Goal: Use online tool/utility

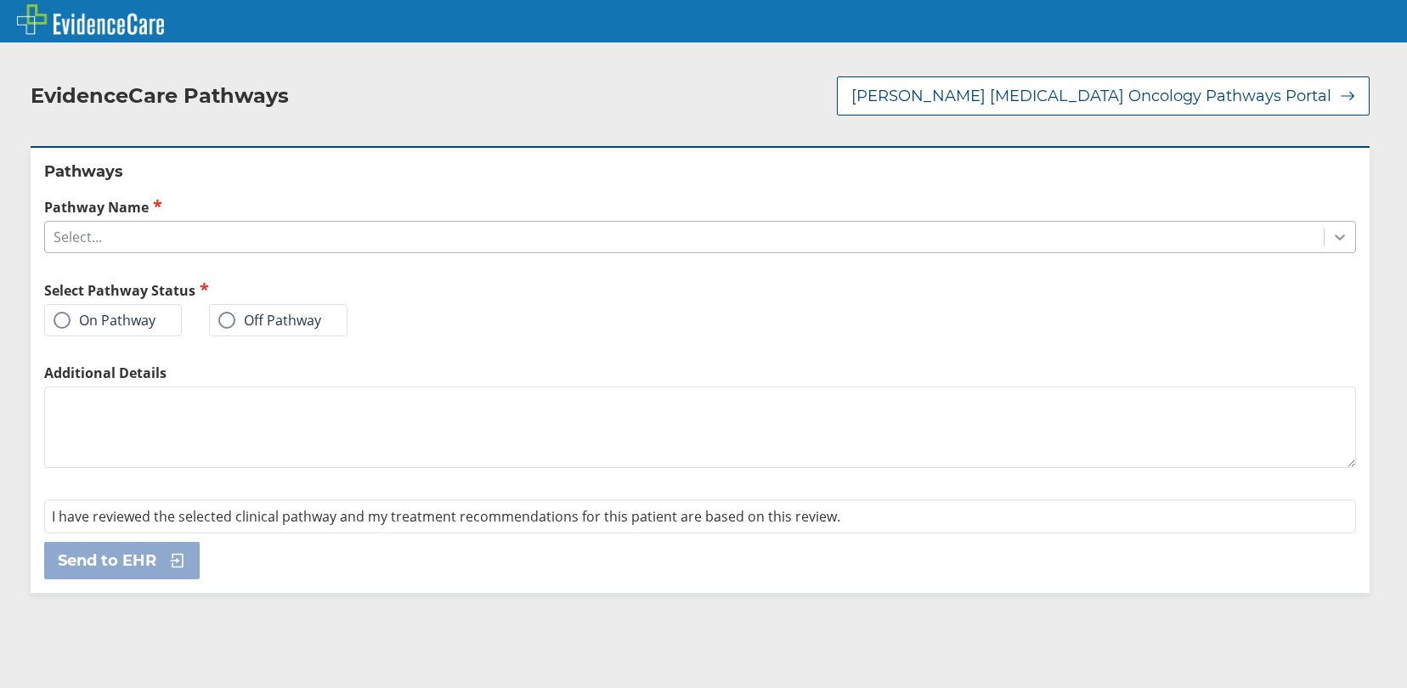
click at [1335, 239] on icon at bounding box center [1340, 238] width 10 height 6
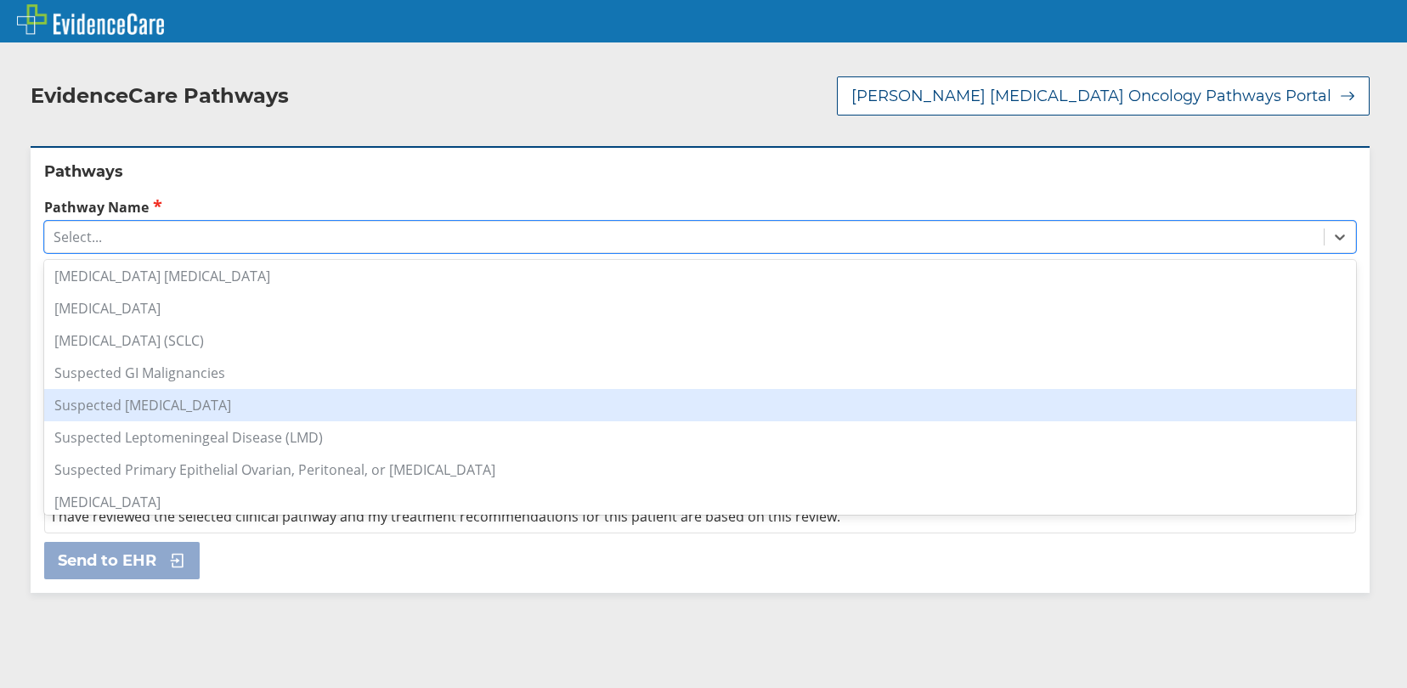
scroll to position [1189, 0]
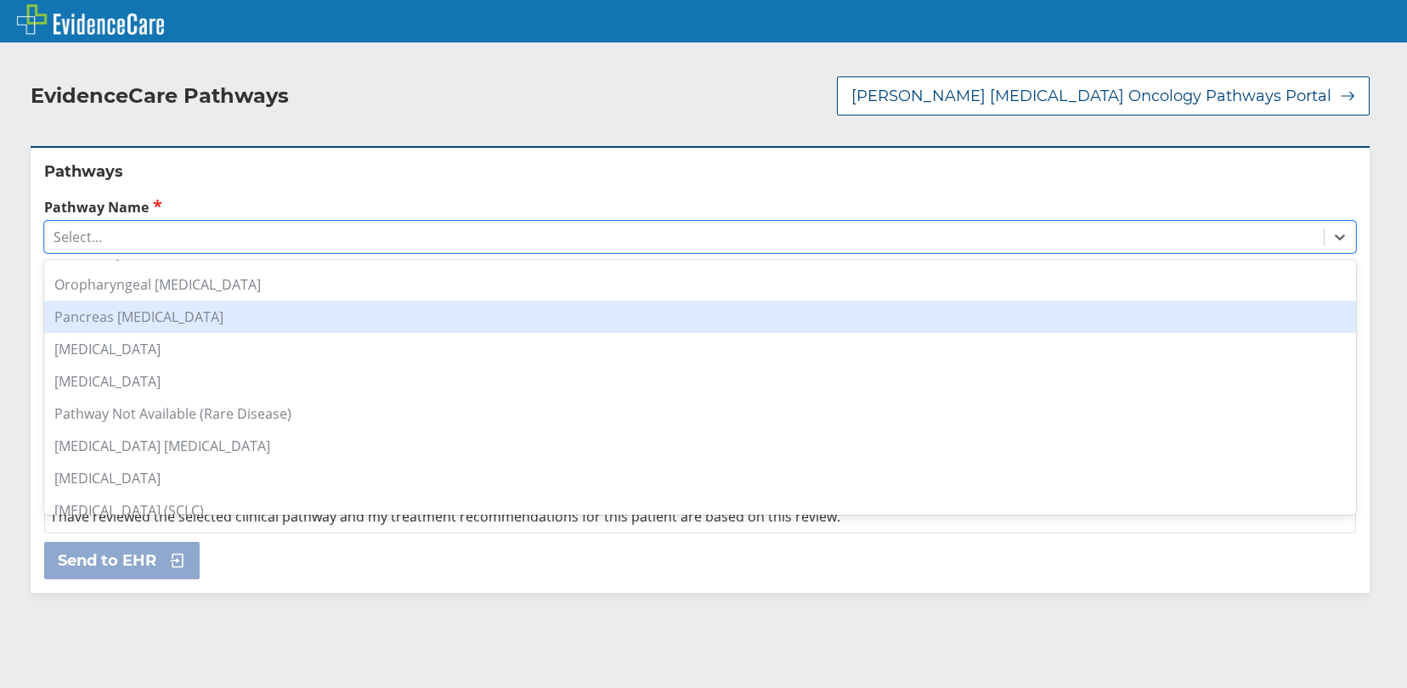
click at [203, 319] on div "Pancreas [MEDICAL_DATA]" at bounding box center [700, 317] width 1312 height 32
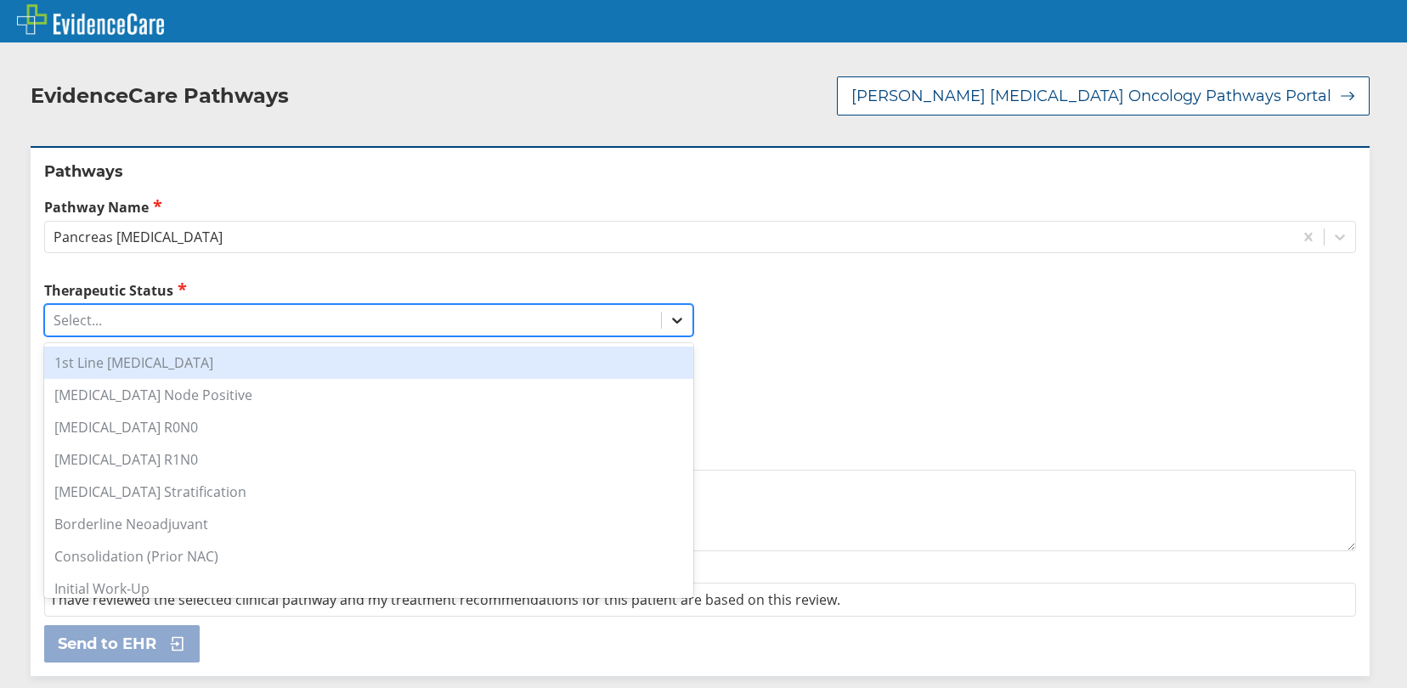
click at [679, 320] on div at bounding box center [677, 320] width 31 height 31
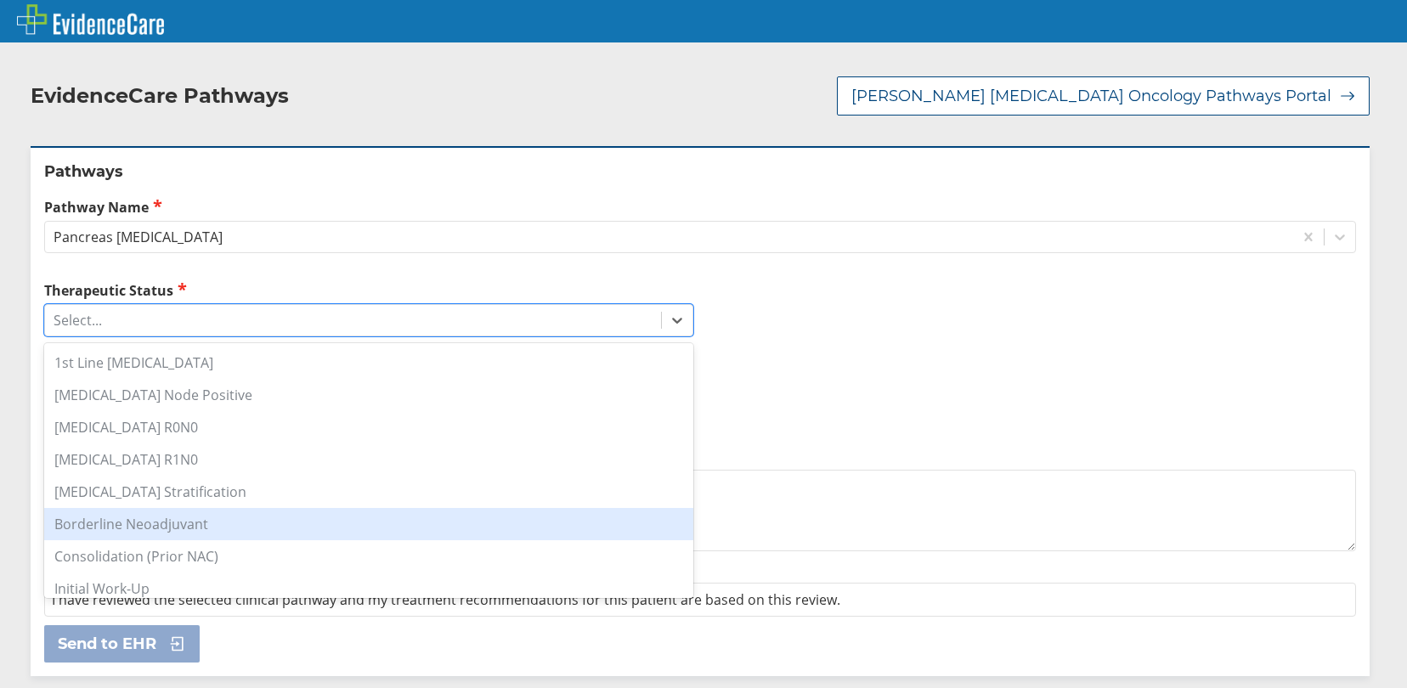
scroll to position [85, 0]
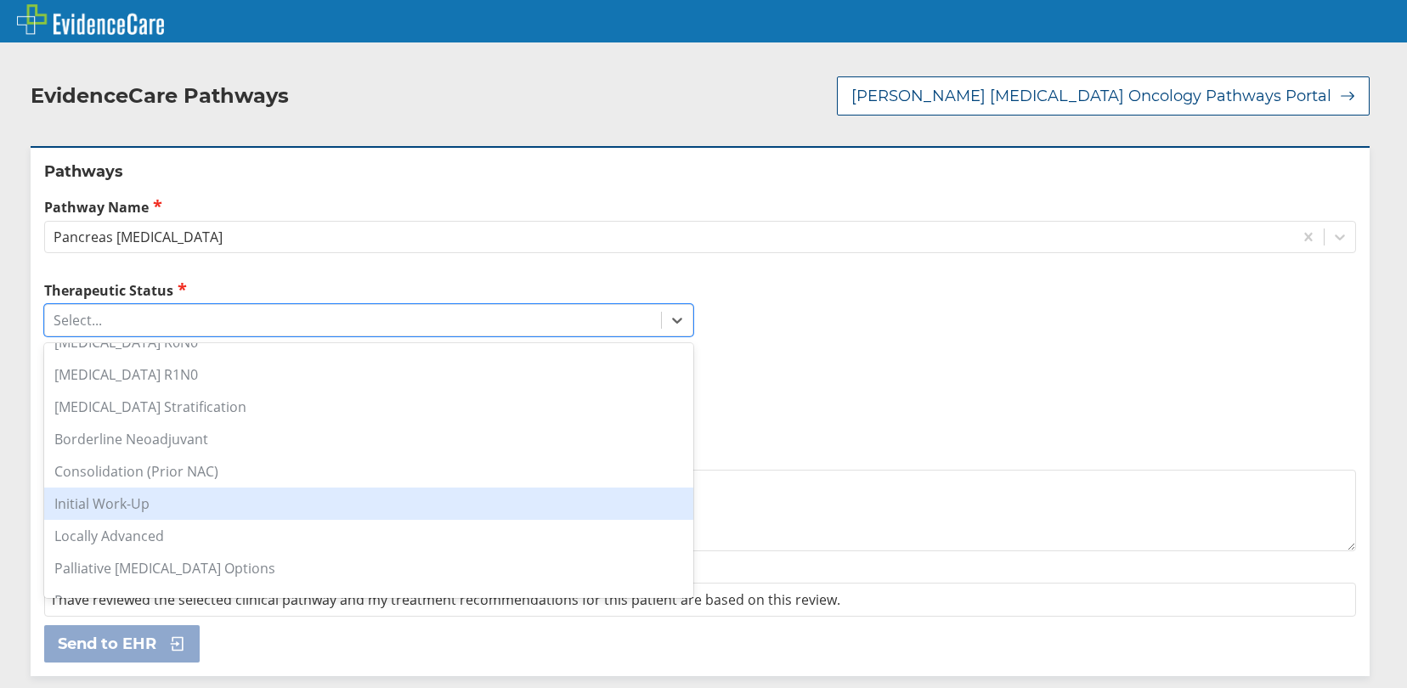
click at [139, 508] on div "Initial Work-Up" at bounding box center [368, 504] width 649 height 32
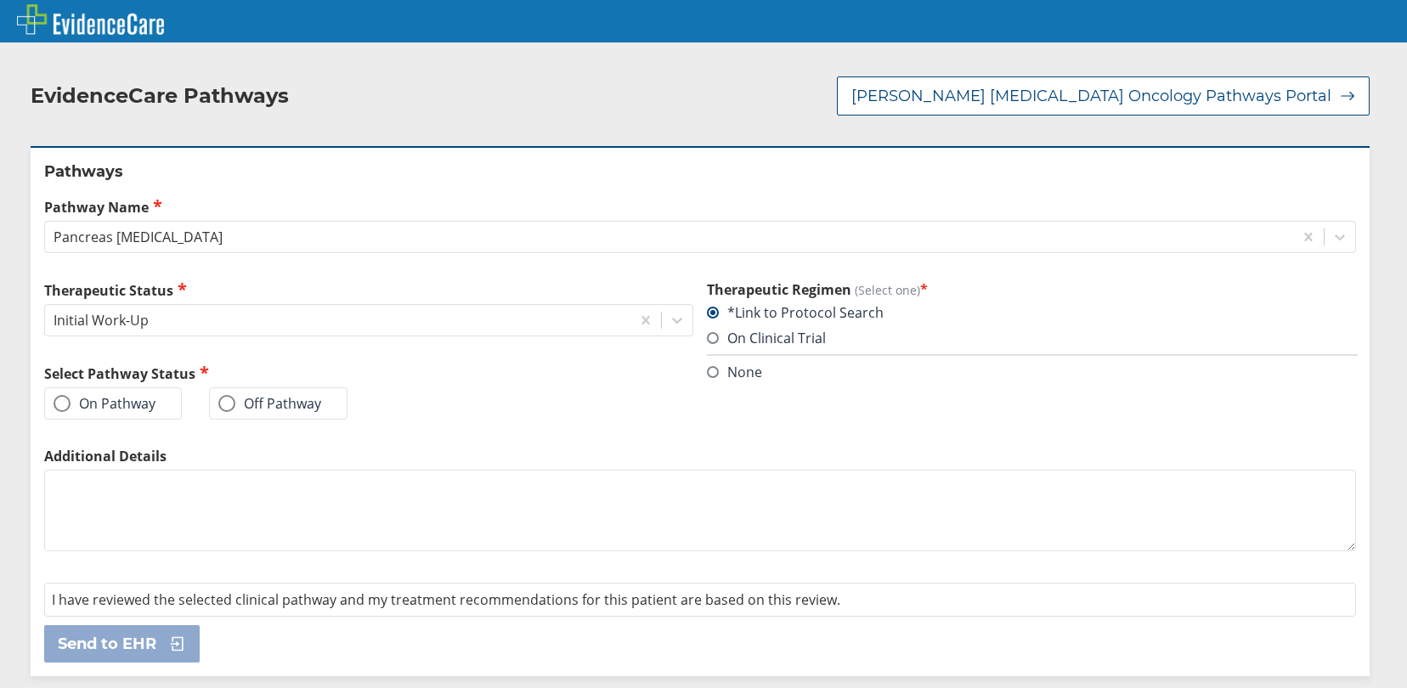
click at [134, 406] on label "On Pathway" at bounding box center [105, 403] width 102 height 17
click at [0, 0] on input "On Pathway" at bounding box center [0, 0] width 0 height 0
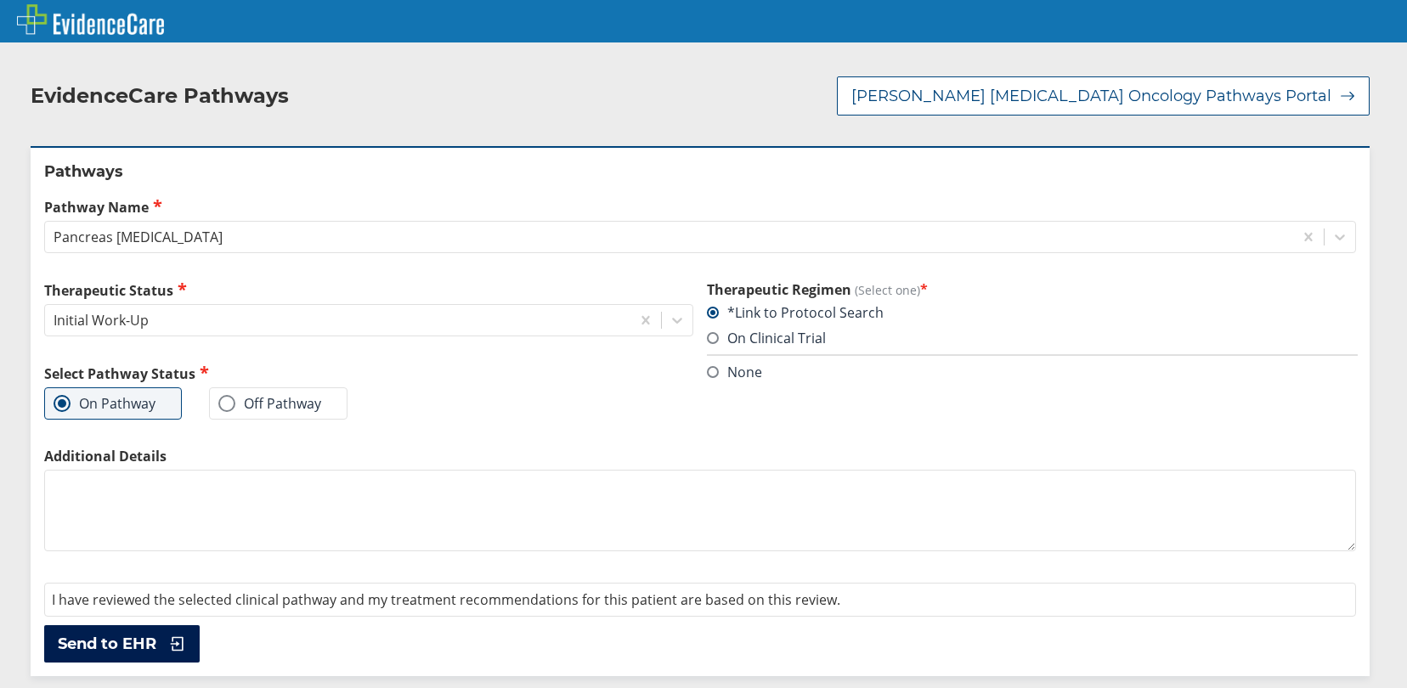
click at [124, 647] on span "Send to EHR" at bounding box center [107, 644] width 99 height 20
